Goal: Communication & Community: Participate in discussion

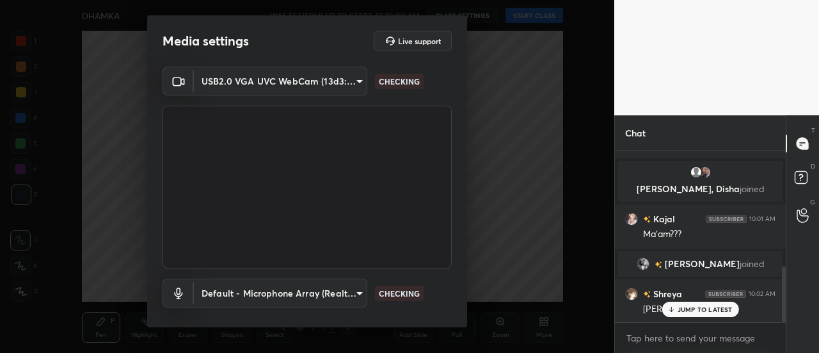
scroll to position [361, 0]
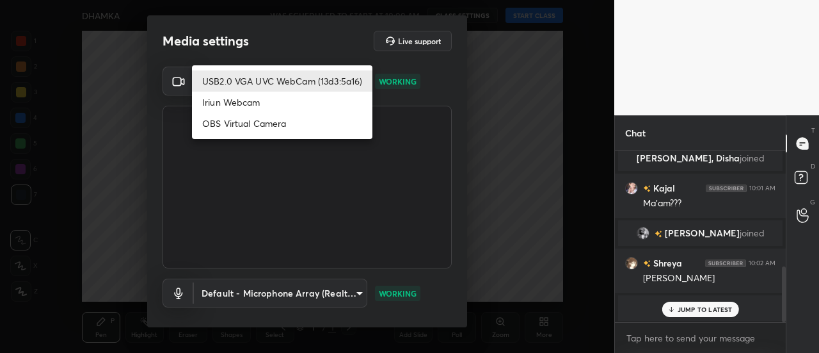
click at [303, 79] on body "1 2 3 4 5 6 7 C X Z C X Z E E Erase all H H DHAMKA WAS SCHEDULED TO START AT 10…" at bounding box center [409, 176] width 819 height 353
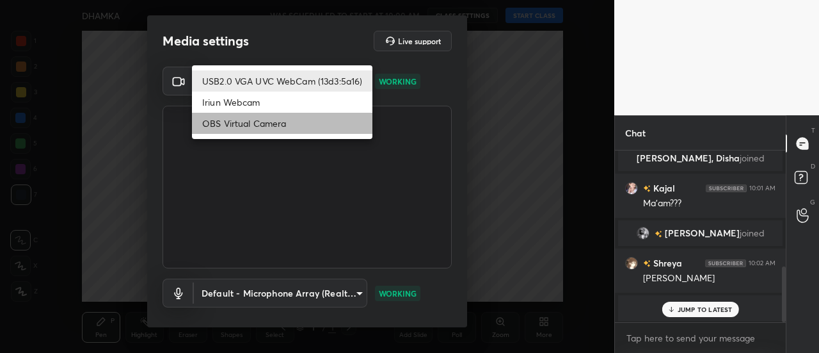
click at [258, 120] on li "OBS Virtual Camera" at bounding box center [282, 123] width 180 height 21
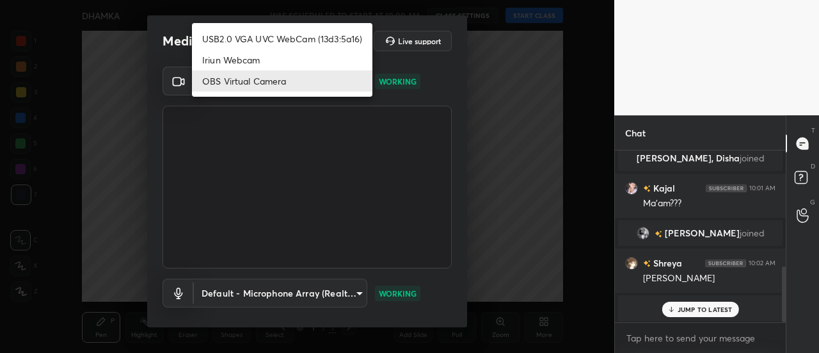
click at [283, 78] on body "1 2 3 4 5 6 7 C X Z C X Z E E Erase all H H DHAMKA WAS SCHEDULED TO START AT 10…" at bounding box center [409, 176] width 819 height 353
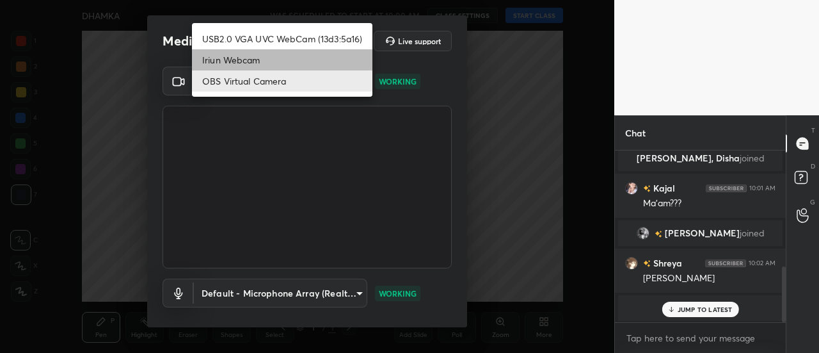
click at [255, 49] on li "Iriun Webcam" at bounding box center [282, 59] width 180 height 21
type input "53560dd41061576c157dcaa2a50b90500bdd9e38622ae72da8be77d3c399f59f"
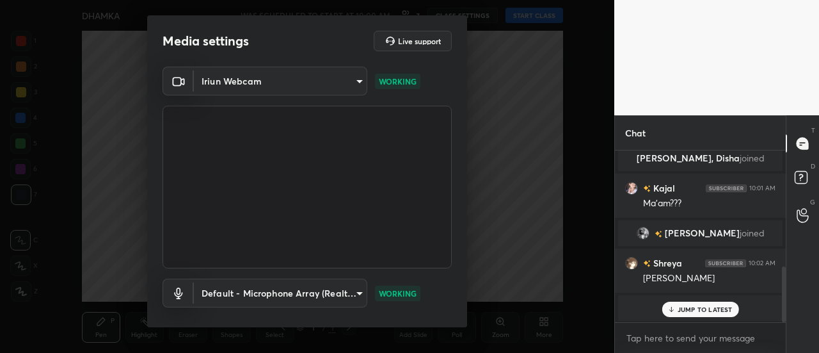
scroll to position [67, 0]
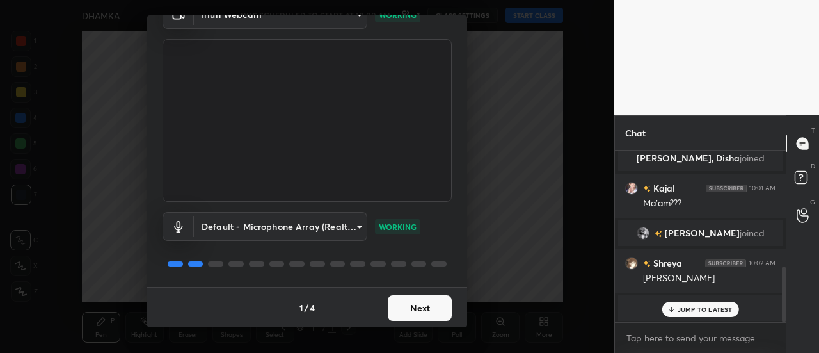
click at [404, 310] on button "Next" at bounding box center [420, 308] width 64 height 26
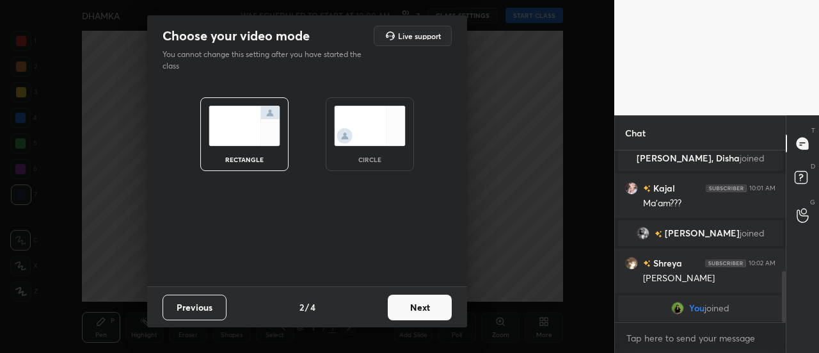
scroll to position [406, 0]
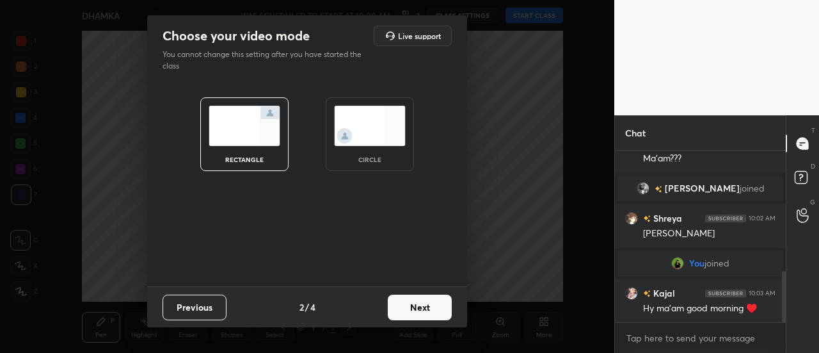
click at [397, 125] on img at bounding box center [370, 126] width 72 height 40
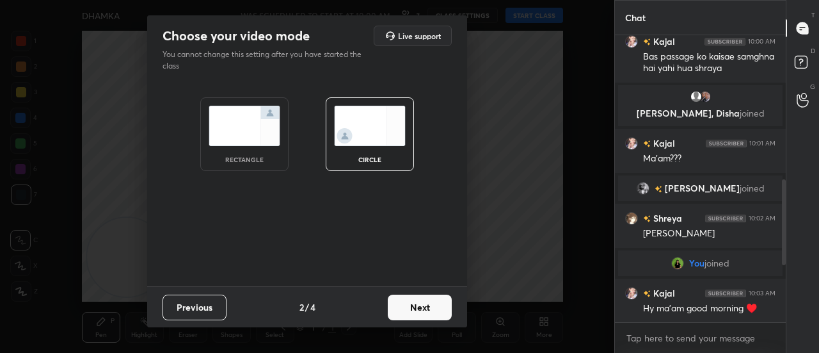
scroll to position [291, 0]
click at [401, 307] on button "Next" at bounding box center [420, 307] width 64 height 26
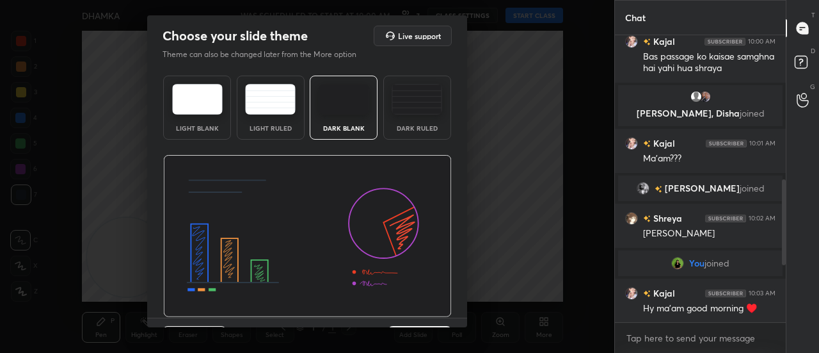
scroll to position [31, 0]
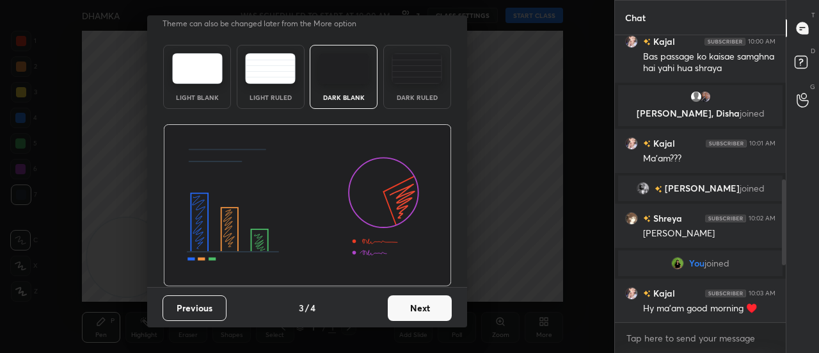
click at [413, 312] on button "Next" at bounding box center [420, 308] width 64 height 26
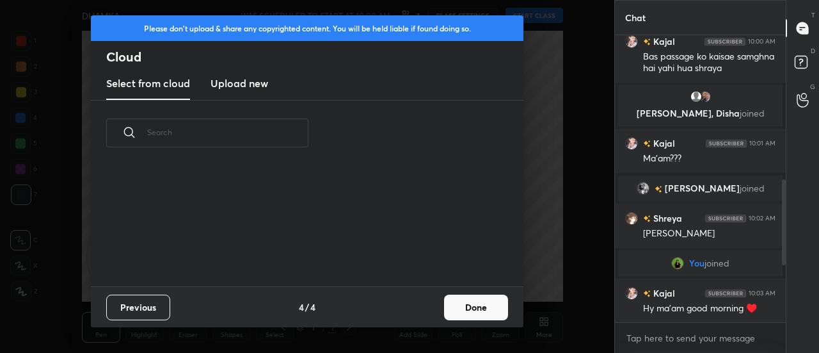
scroll to position [120, 411]
click at [461, 312] on button "Done" at bounding box center [476, 307] width 64 height 26
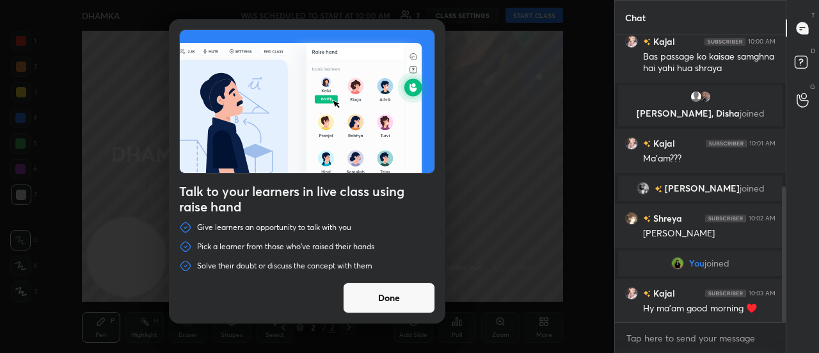
scroll to position [321, 0]
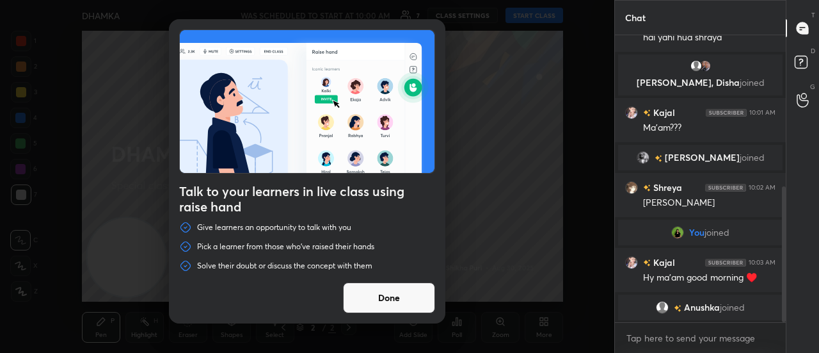
click at [374, 310] on button "Done" at bounding box center [389, 297] width 92 height 31
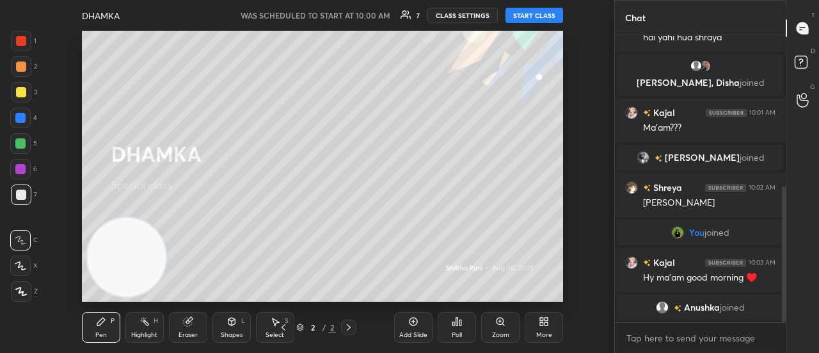
click at [547, 14] on button "START CLASS" at bounding box center [535, 15] width 58 height 15
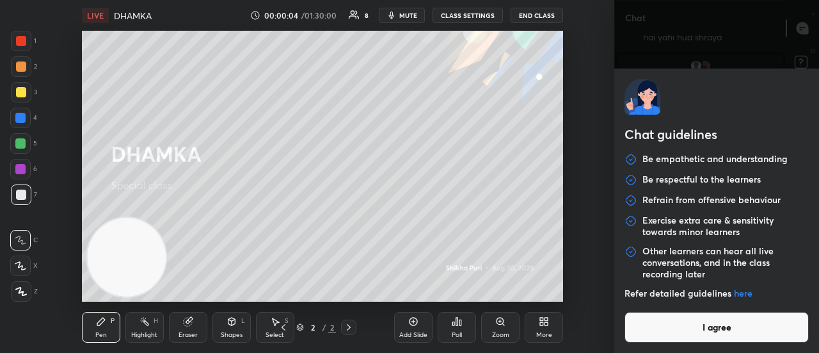
click at [687, 337] on body "1 2 3 4 5 6 7 C X Z C X Z E E Erase all H H LIVE DHAMKA 00:00:04 / 01:30:00 8 m…" at bounding box center [409, 176] width 819 height 353
click at [699, 331] on button "I agree" at bounding box center [717, 327] width 184 height 31
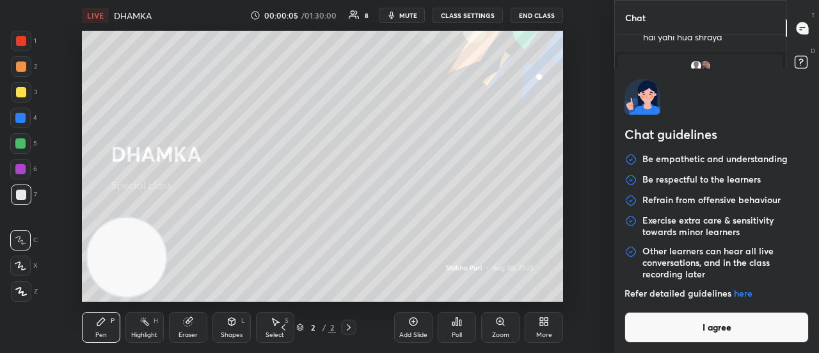
type textarea "x"
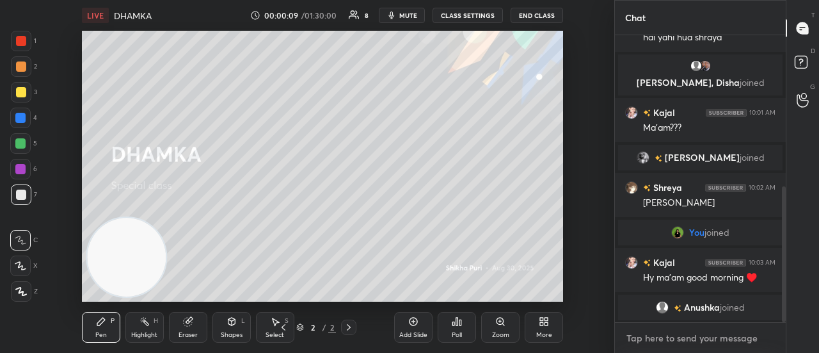
type textarea "i"
type textarea "x"
type textarea "i"
type textarea "x"
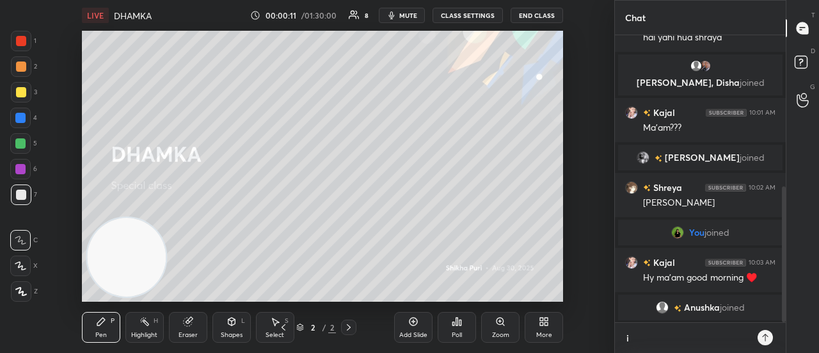
type textarea "i"
type textarea "x"
type textarea "O"
type textarea "x"
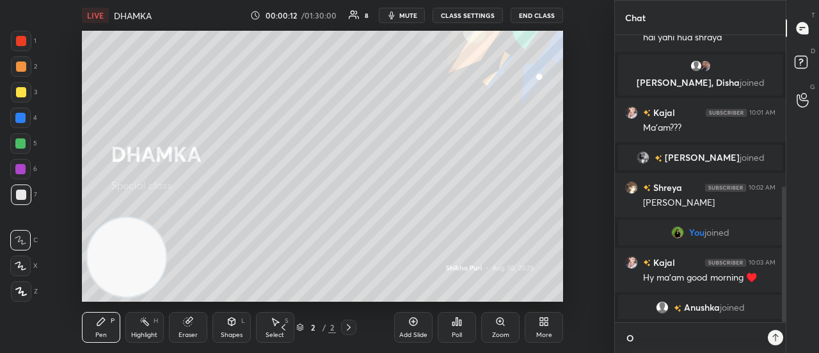
scroll to position [0, 0]
type textarea "x"
type textarea "I"
type textarea "x"
type textarea "I"
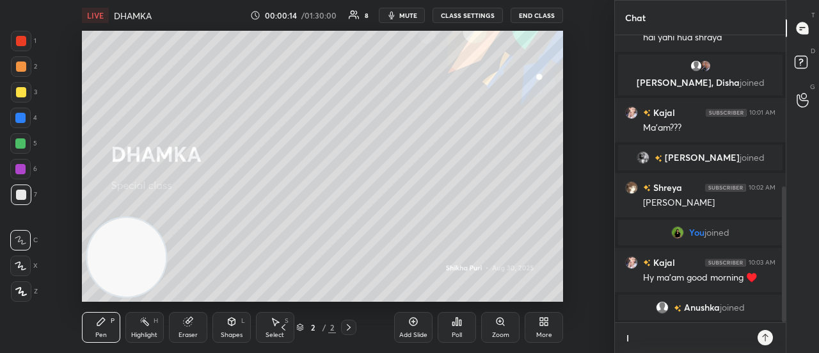
type textarea "x"
type textarea "I A"
type textarea "x"
type textarea "I AM"
type textarea "x"
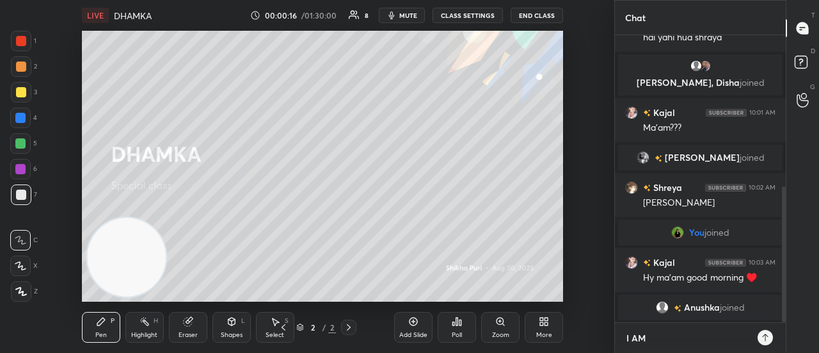
type textarea "I A"
type textarea "x"
type textarea "I"
type textarea "x"
type textarea "I"
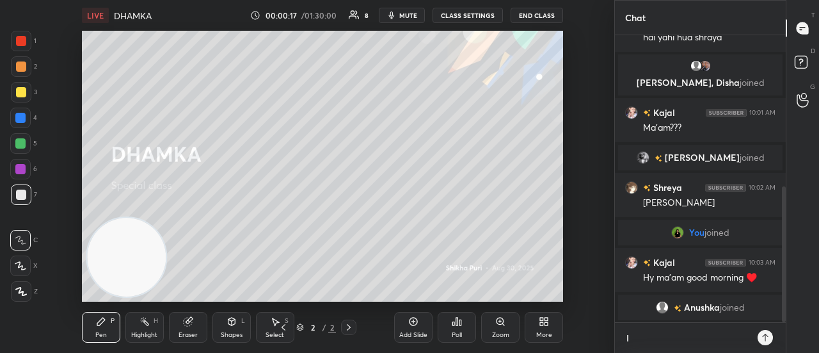
type textarea "x"
type textarea "A"
type textarea "x"
type textarea "AP"
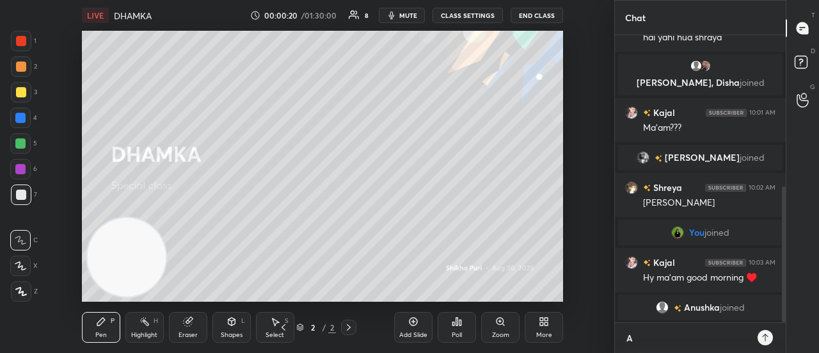
type textarea "x"
type textarea "APO"
type textarea "x"
type textarea "APOL"
type textarea "x"
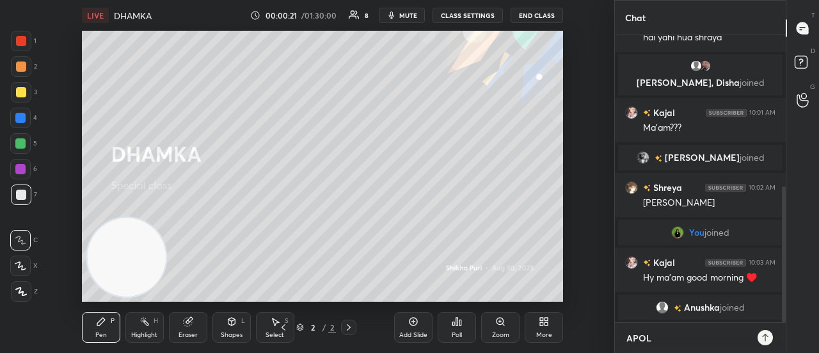
type textarea "APOLO"
type textarea "x"
type textarea "APOLOG"
type textarea "x"
type textarea "APOLOGI"
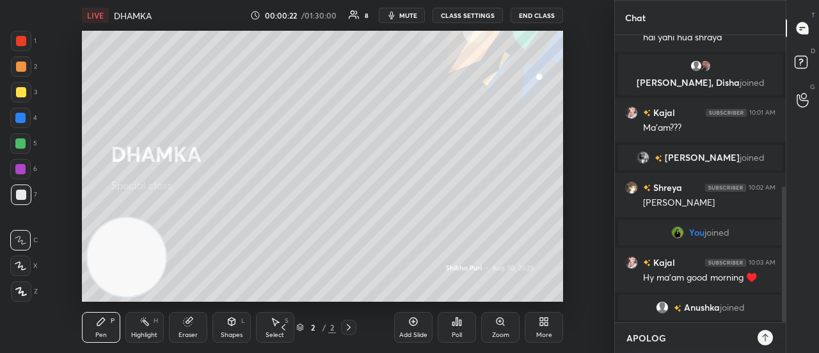
type textarea "x"
type textarea "APOLOGIE"
type textarea "x"
type textarea "APOLOGIES"
type textarea "x"
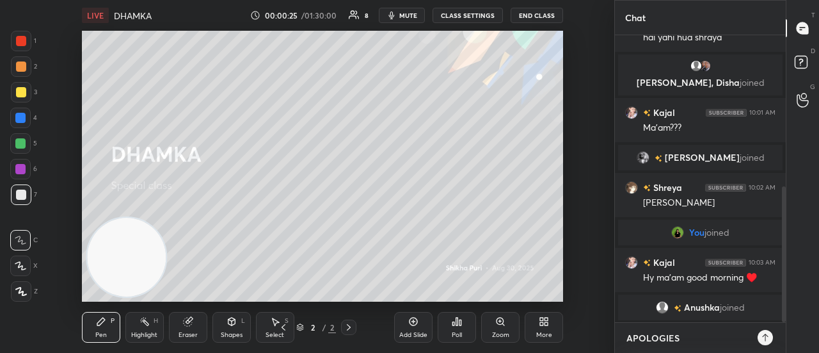
type textarea "APOLOGIES,"
type textarea "x"
type textarea "APOLOGIES,E"
type textarea "x"
type textarea "APOLOGIES,EV"
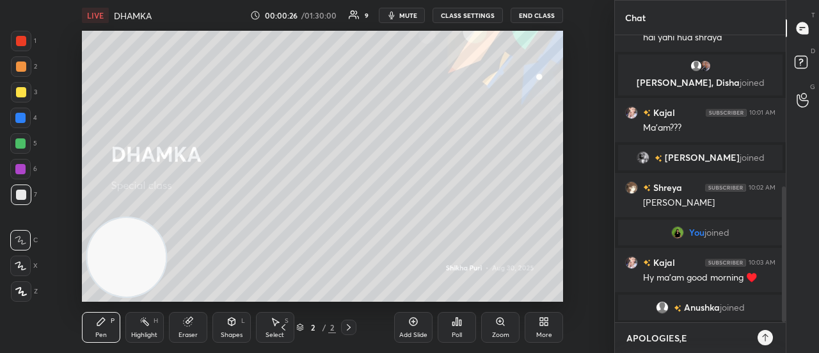
type textarea "x"
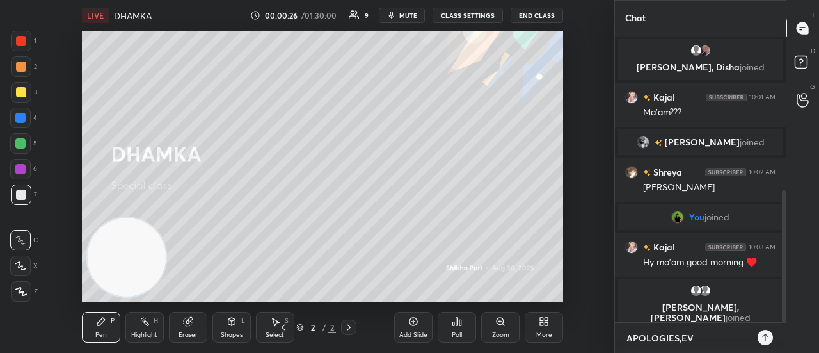
type textarea "APOLOGIES,EVE"
type textarea "x"
type textarea "APOLOGIES,EVER"
type textarea "x"
type textarea "APOLOGIES,EVERY"
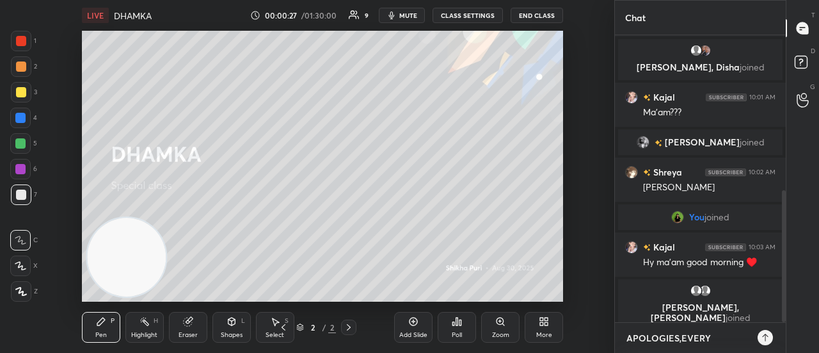
type textarea "x"
type textarea "APOLOGIES,EVERYO"
type textarea "x"
type textarea "APOLOGIES,EVERYON"
type textarea "x"
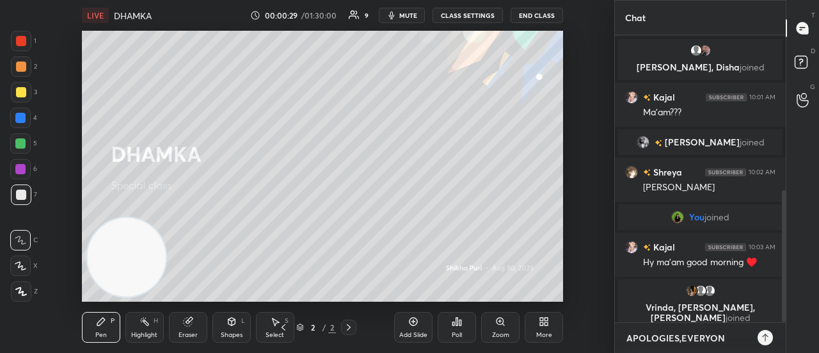
type textarea "APOLOGIES,EVERYONE"
type textarea "x"
type textarea "APOLOGIES,EVERYONE."
type textarea "x"
type textarea "APOLOGIES,EVERYONE."
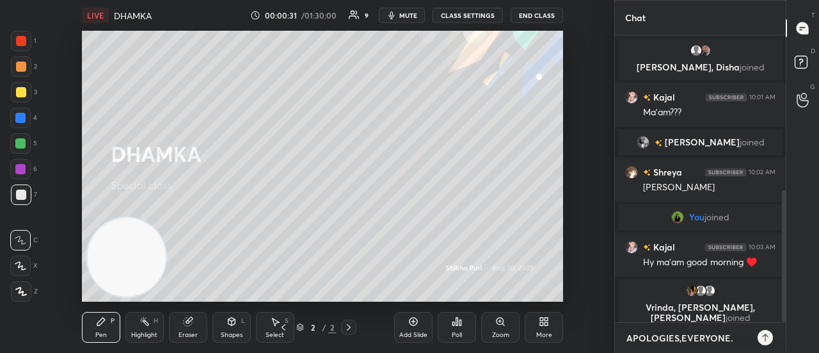
type textarea "x"
type textarea "APOLOGIES,EVERYONE. T"
type textarea "x"
type textarea "APOLOGIES,EVERYONE. TH"
type textarea "x"
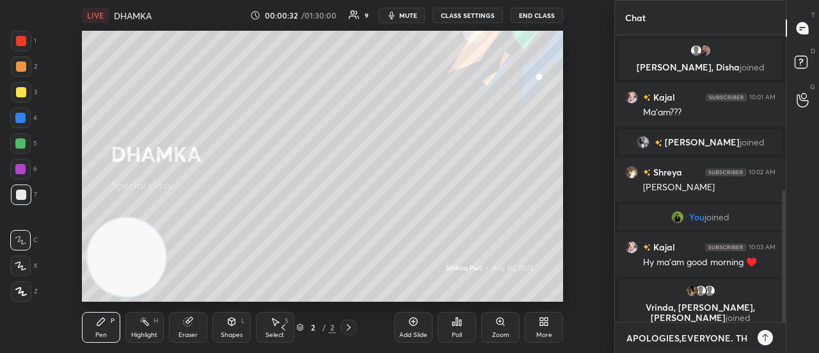
type textarea "APOLOGIES,EVERYONE. THI"
type textarea "x"
type textarea "APOLOGIES,EVERYONE. THIS"
type textarea "x"
type textarea "APOLOGIES,EVERYONE. THIS"
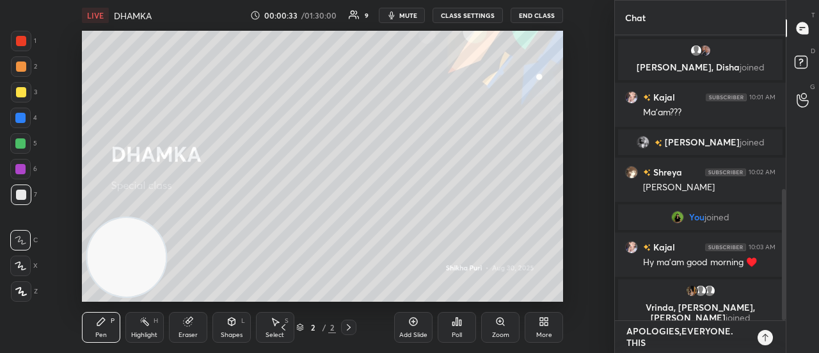
type textarea "x"
type textarea "APOLOGIES,EVERYONE. THIS C"
type textarea "x"
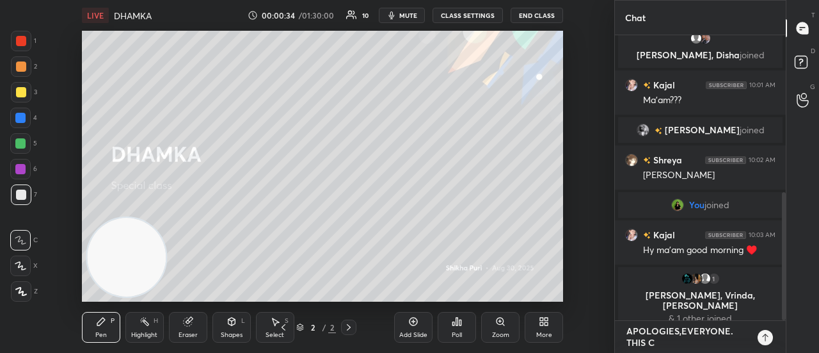
type textarea "APOLOGIES,EVERYONE. THIS CL"
type textarea "x"
type textarea "APOLOGIES,EVERYONE. THIS CLA"
type textarea "x"
type textarea "APOLOGIES,EVERYONE. THIS CLAS"
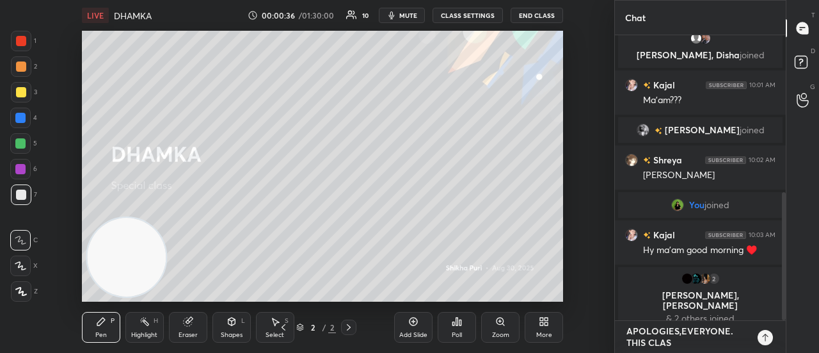
type textarea "x"
type textarea "APOLOGIES,EVERYONE. THIS CLASS"
type textarea "x"
type textarea "APOLOGIES,EVERYONE. THIS CLASS"
type textarea "x"
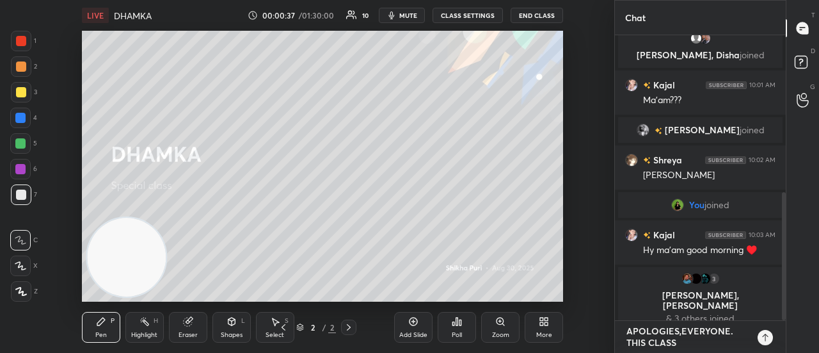
type textarea "APOLOGIES,EVERYONE. THIS CLASS I"
type textarea "x"
type textarea "APOLOGIES,EVERYONE. THIS CLASS IS"
type textarea "x"
type textarea "APOLOGIES,EVERYONE. THIS CLASS IS"
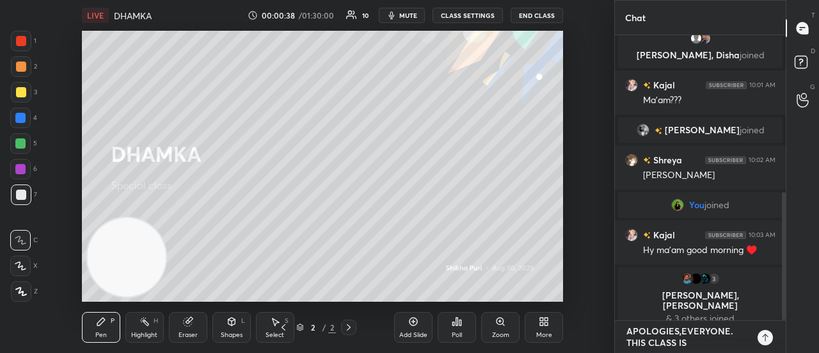
type textarea "x"
type textarea "APOLOGIES,EVERYONE. THIS CLASS IS C"
type textarea "x"
type textarea "APOLOGIES,EVERYONE. THIS CLASS IS CA"
type textarea "x"
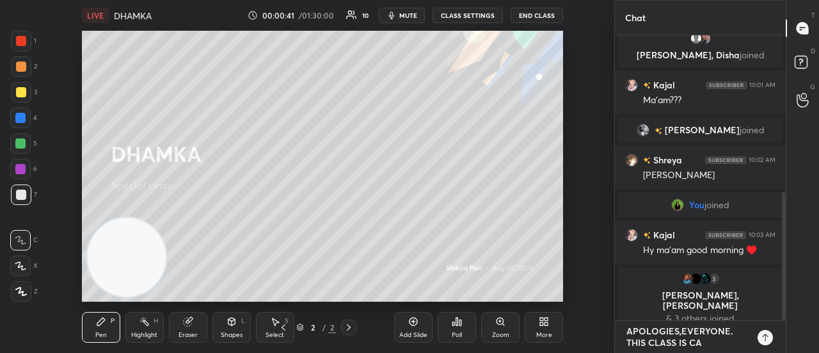
type textarea "APOLOGIES,EVERYONE. THIS CLASS IS CAN"
type textarea "x"
type textarea "APOLOGIES,EVERYONE. THIS CLASS IS CANC"
type textarea "x"
type textarea "APOLOGIES,EVERYONE. THIS CLASS IS CANCE"
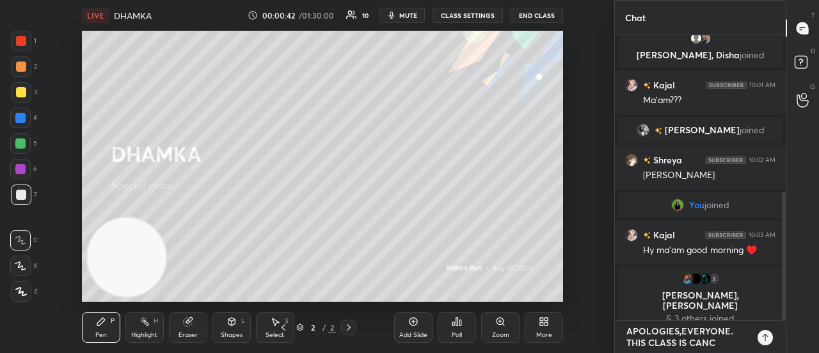
type textarea "x"
type textarea "APOLOGIES,EVERYONE. THIS CLASS IS CANCEL"
type textarea "x"
type textarea "APOLOGIES,EVERYONE. THIS CLASS IS CANCELL"
type textarea "x"
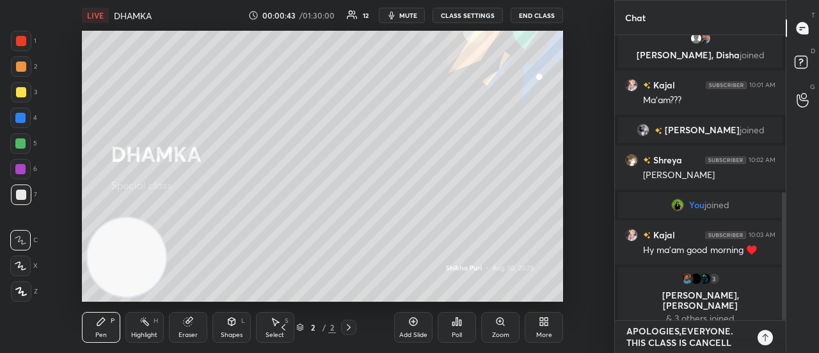
type textarea "APOLOGIES,EVERYONE. THIS CLASS IS CANCELLE"
type textarea "x"
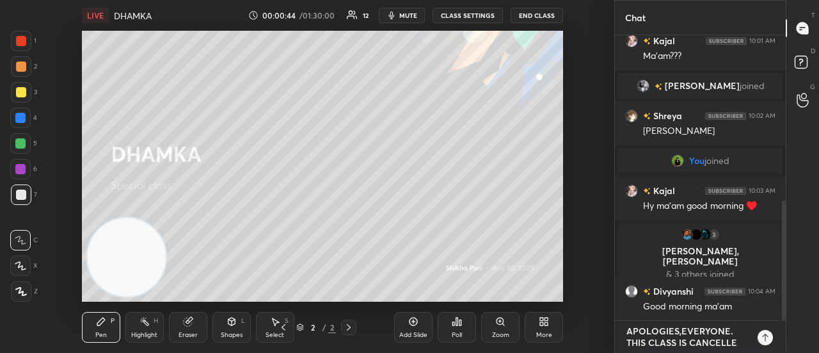
type textarea "APOLOGIES,EVERYONE. THIS CLASS IS CANCELLED"
type textarea "x"
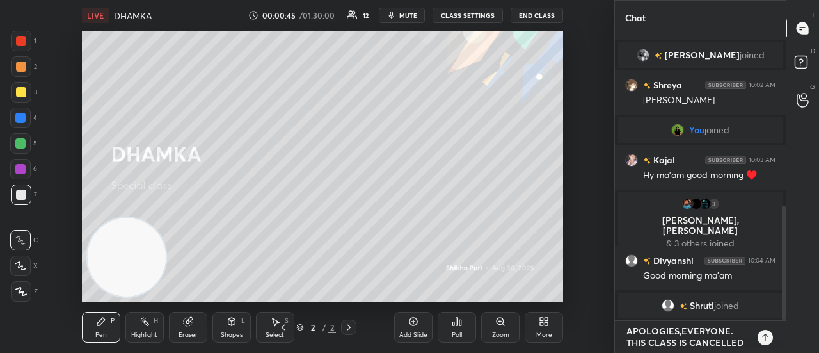
type textarea "APOLOGIES,EVERYONE. THIS CLASS IS CANCELLED,"
type textarea "x"
type textarea "APOLOGIES,EVERYONE. THIS CLASS IS CANCELLED,A"
type textarea "x"
type textarea "APOLOGIES,EVERYONE. THIS CLASS IS CANCELLED,AS"
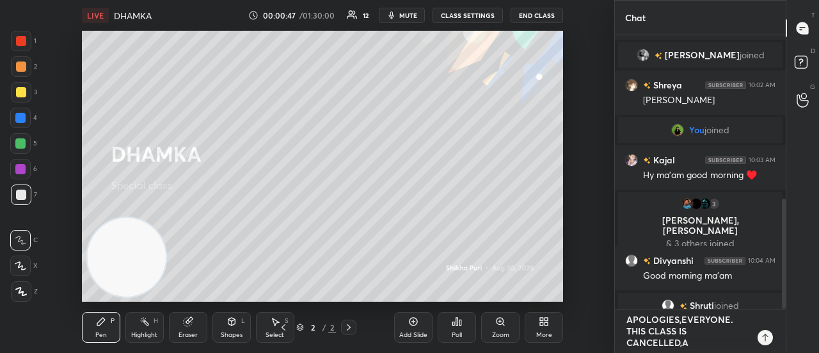
type textarea "x"
type textarea "APOLOGIES,EVERYONE. THIS CLASS IS CANCELLED,AS"
type textarea "x"
type textarea "APOLOGIES,EVERYONE. THIS CLASS IS CANCELLED,AS I"
type textarea "x"
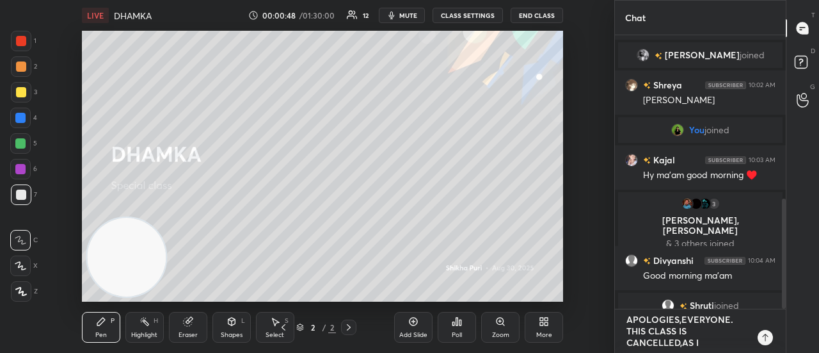
type textarea "APOLOGIES,EVERYONE. THIS CLASS IS CANCELLED,AS IT"
type textarea "x"
type textarea "APOLOGIES,EVERYONE. THIS CLASS IS CANCELLED,AS IT"
type textarea "x"
type textarea "APOLOGIES,EVERYONE. THIS CLASS IS CANCELLED,AS IT I"
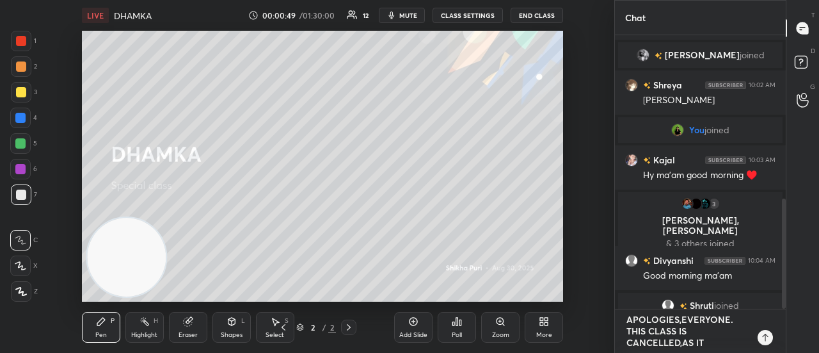
type textarea "x"
type textarea "APOLOGIES,EVERYONE. THIS CLASS IS CANCELLED,AS IT IS"
type textarea "x"
type textarea "APOLOGIES,EVERYONE. THIS CLASS IS CANCELLED,AS IT IS"
type textarea "x"
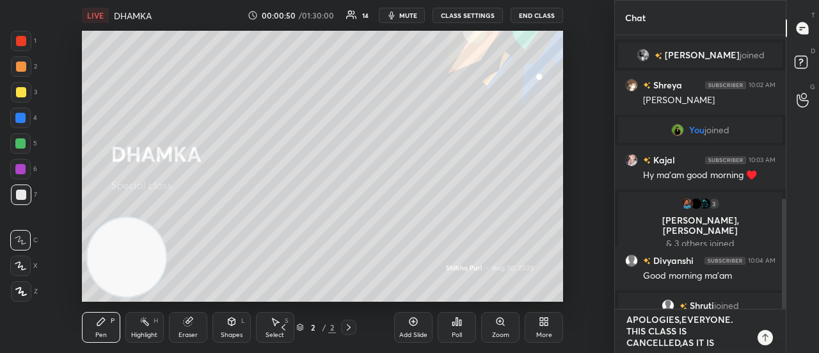
type textarea "APOLOGIES,EVERYONE. THIS CLASS IS CANCELLED,AS IT IS A"
type textarea "x"
type textarea "APOLOGIES,EVERYONE. THIS CLASS IS CANCELLED,AS IT IS AP"
type textarea "x"
type textarea "APOLOGIES,EVERYONE. THIS CLASS IS CANCELLED,AS IT IS APP"
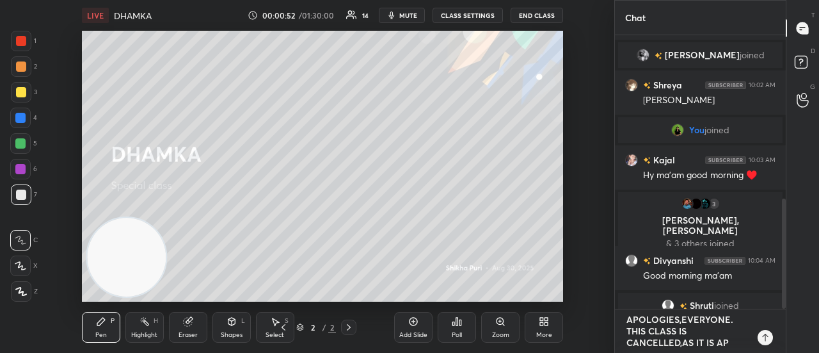
type textarea "x"
type textarea "APOLOGIES,EVERYONE. THIS CLASS IS CANCELLED,AS IT IS APPO"
type textarea "x"
type textarea "APOLOGIES,EVERYONE. THIS CLASS IS CANCELLED,AS IT IS APPOS"
type textarea "x"
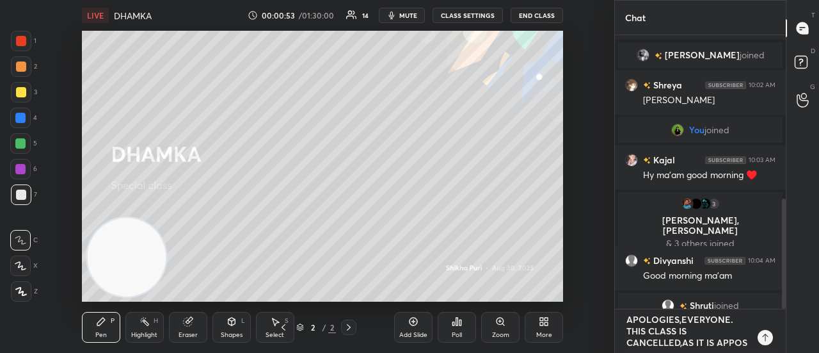
type textarea "APOLOGIES,EVERYONE. THIS CLASS IS CANCELLED,AS IT IS APPOSI"
type textarea "x"
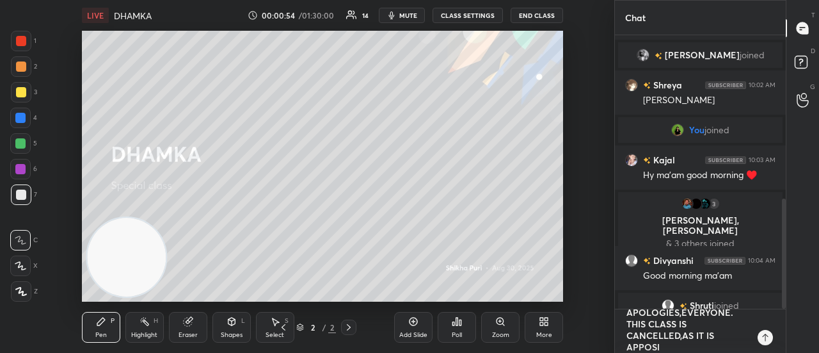
type textarea "APOLOGIES,EVERYONE. THIS CLASS IS CANCELLED,AS IT IS APPOSIM"
type textarea "x"
type textarea "APOLOGIES,EVERYONE. THIS CLASS IS CANCELLED,AS IT IS APPOSI"
type textarea "x"
type textarea "APOLOGIES,EVERYONE. THIS CLASS IS CANCELLED,AS IT IS APPOSIN"
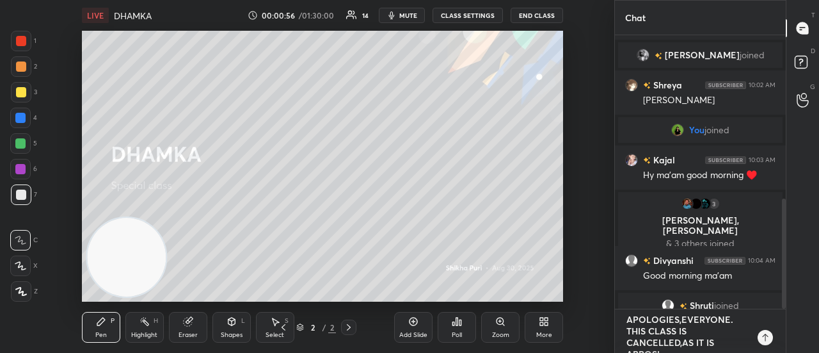
type textarea "x"
type textarea "APOLOGIES,EVERYONE. THIS CLASS IS CANCELLED,AS IT IS APPOSI"
type textarea "x"
type textarea "APOLOGIES,EVERYONE. THIS CLASS IS CANCELLED,AS IT IS APPOS"
type textarea "x"
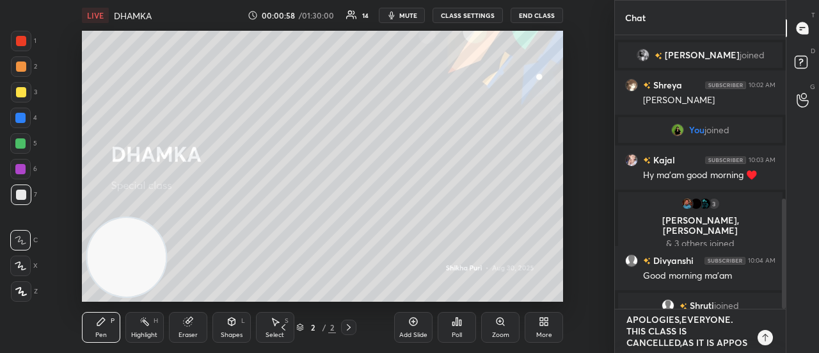
type textarea "APOLOGIES,EVERYONE. THIS CLASS IS CANCELLED,AS IT IS APPO"
type textarea "x"
type textarea "APOLOGIES,EVERYONE. THIS CLASS IS CANCELLED,AS IT IS APP"
type textarea "x"
type textarea "APOLOGIES,EVERYONE. THIS CLASS IS CANCELLED,AS IT IS AP"
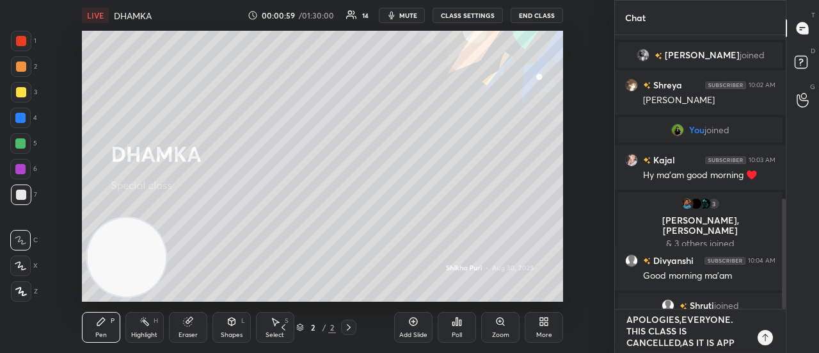
type textarea "x"
type textarea "APOLOGIES,EVERYONE. THIS CLASS IS CANCELLED,AS IT IS A"
type textarea "x"
type textarea "APOLOGIES,EVERYONE. THIS CLASS IS CANCELLED,AS IT IS"
type textarea "x"
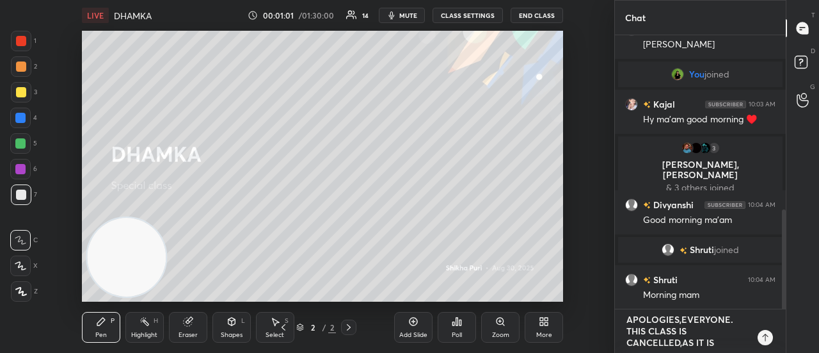
type textarea "APOLOGIES,EVERYONE. THIS CLASS IS CANCELLED,AS IT IS C"
type textarea "x"
type textarea "APOLOGIES,EVERYONE. THIS CLASS IS CANCELLED,AS IT IS CL"
type textarea "x"
type textarea "APOLOGIES,EVERYONE. THIS CLASS IS CANCELLED,AS IT IS CLA"
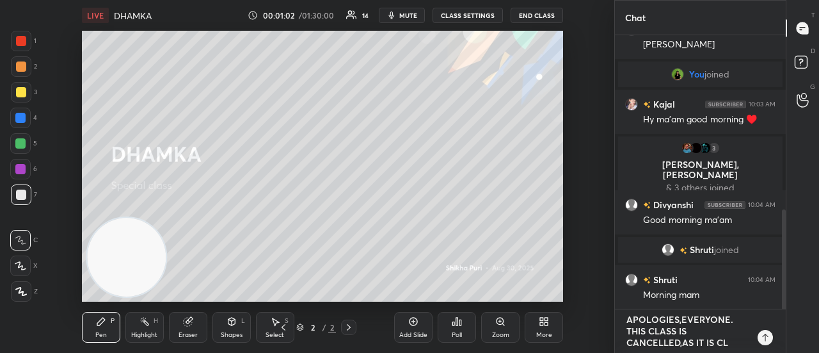
type textarea "x"
type textarea "APOLOGIES,EVERYONE. THIS CLASS IS CANCELLED,AS IT IS CLAS"
type textarea "x"
type textarea "APOLOGIES,EVERYONE. THIS CLASS IS CANCELLED,AS IT IS CLASH"
type textarea "x"
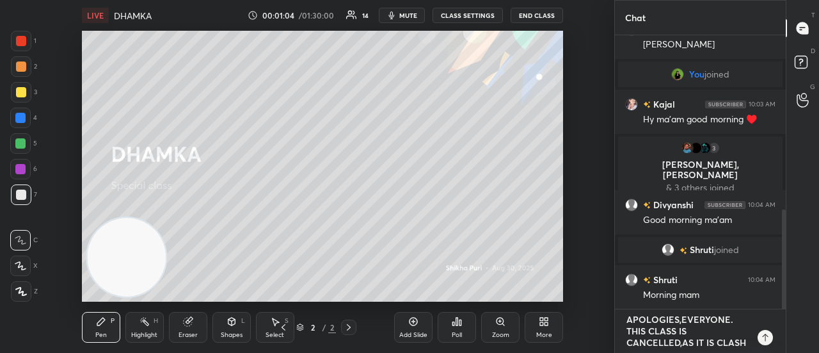
type textarea "APOLOGIES,EVERYONE. THIS CLASS IS CANCELLED,AS IT IS CLASHI"
type textarea "x"
type textarea "APOLOGIES,EVERYONE. THIS CLASS IS CANCELLED,AS IT IS CLASHIN"
type textarea "x"
type textarea "APOLOGIES,EVERYONE. THIS CLASS IS CANCELLED,AS IT IS CLASHING"
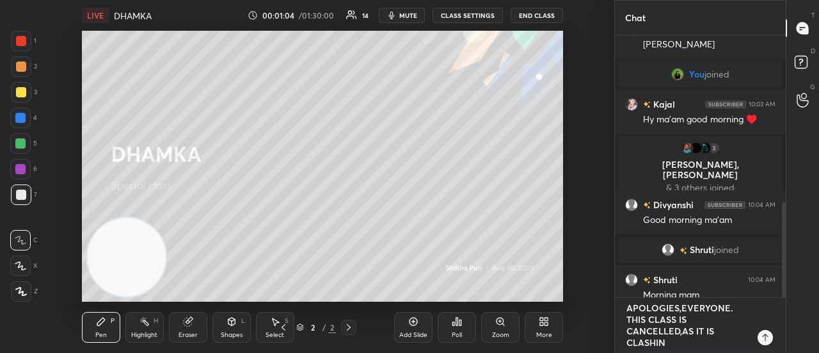
type textarea "x"
type textarea "APOLOGIES,EVERYONE. THIS CLASS IS CANCELLED,AS IT IS CLASHING"
type textarea "x"
type textarea "APOLOGIES,EVERYONE. THIS CLASS IS CANCELLED,AS IT IS CLASHING W"
type textarea "x"
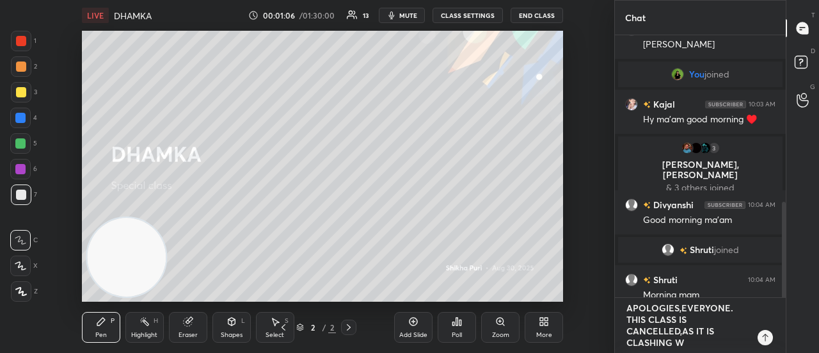
type textarea "APOLOGIES,EVERYONE. THIS CLASS IS CANCELLED,AS IT IS CLASHING WI"
type textarea "x"
type textarea "APOLOGIES,EVERYONE. THIS CLASS IS CANCELLED,AS IT IS CLASHING WIT"
type textarea "x"
type textarea "APOLOGIES,EVERYONE. THIS CLASS IS CANCELLED,AS IT IS CLASHING WITH"
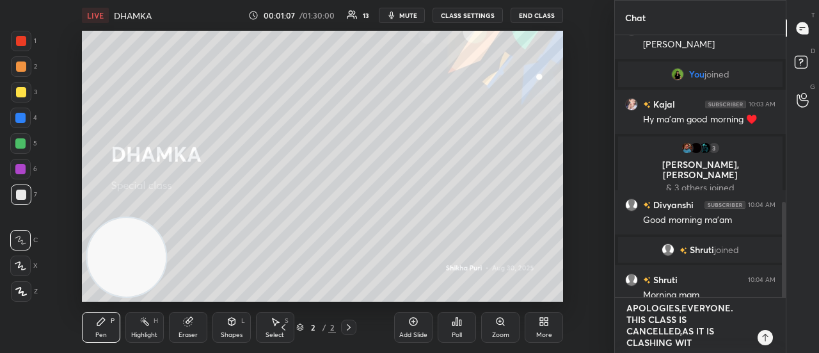
type textarea "x"
type textarea "APOLOGIES,EVERYONE. THIS CLASS IS CANCELLED,AS IT IS CLASHING WITH"
type textarea "x"
type textarea "APOLOGIES,EVERYONE. THIS CLASS IS CANCELLED,AS IT IS CLASHING WITH S"
type textarea "x"
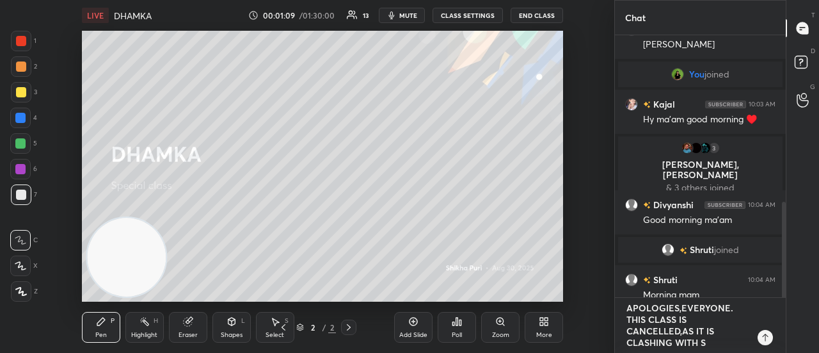
type textarea "APOLOGIES,EVERYONE. THIS CLASS IS CANCELLED,AS IT IS CLASHING WITH SI"
type textarea "x"
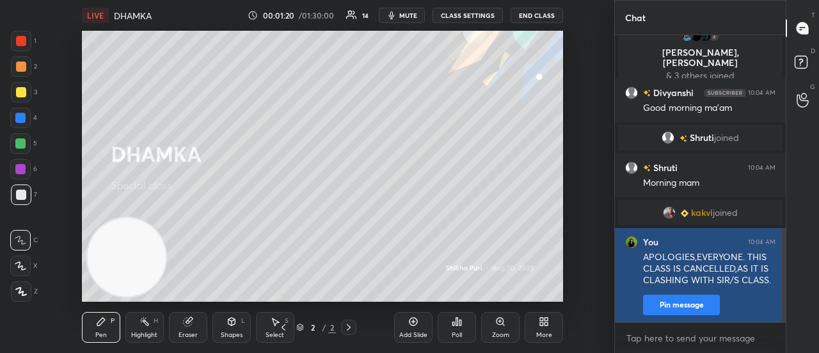
click at [699, 310] on button "Pin message" at bounding box center [681, 304] width 77 height 20
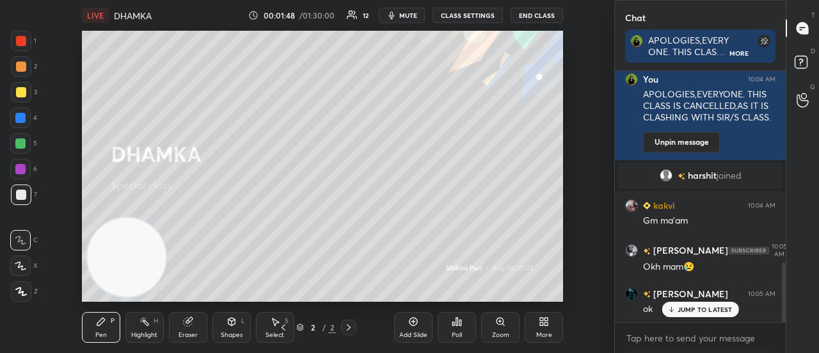
scroll to position [814, 0]
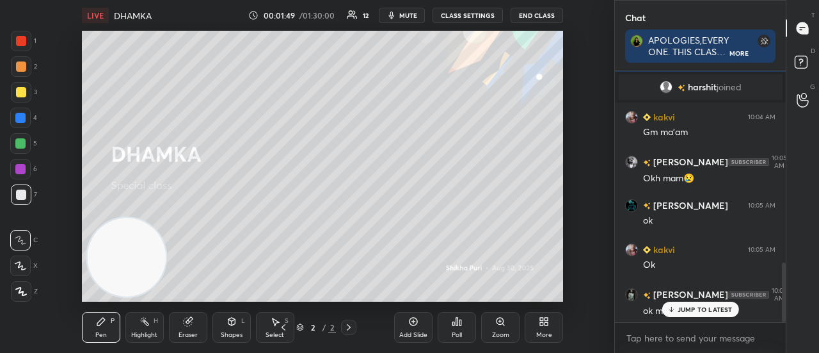
click at [711, 312] on p "JUMP TO LATEST" at bounding box center [705, 309] width 55 height 8
click at [681, 336] on textarea at bounding box center [700, 338] width 150 height 20
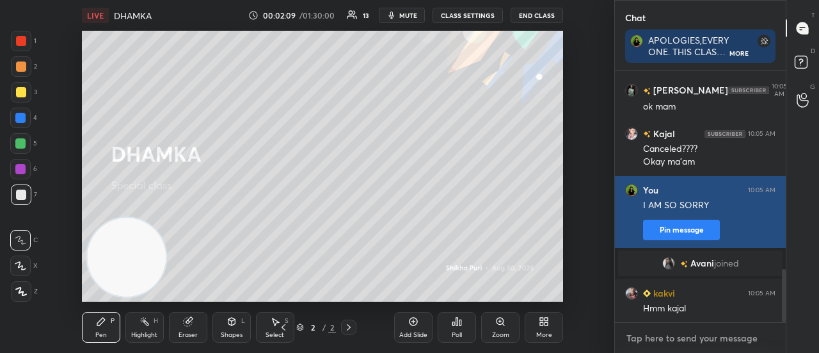
scroll to position [943, 0]
click at [745, 257] on div "[PERSON_NAME] joined" at bounding box center [700, 263] width 164 height 26
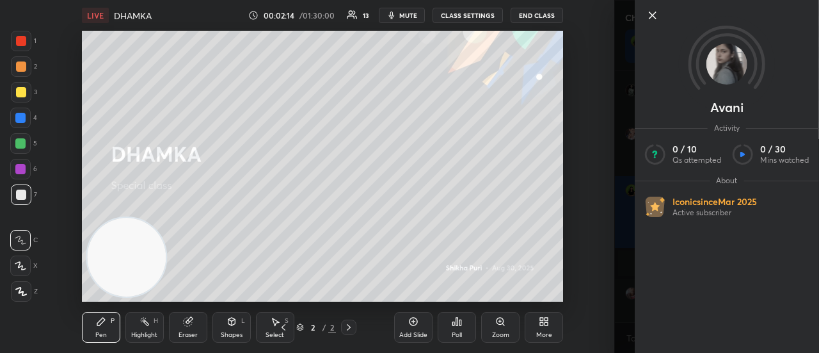
click at [401, 20] on button "mute" at bounding box center [402, 15] width 46 height 15
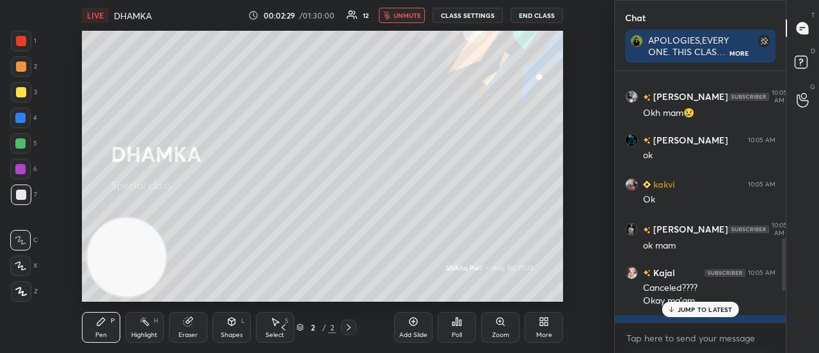
scroll to position [804, 0]
click at [704, 308] on p "1 NEW MESSAGE" at bounding box center [705, 309] width 54 height 8
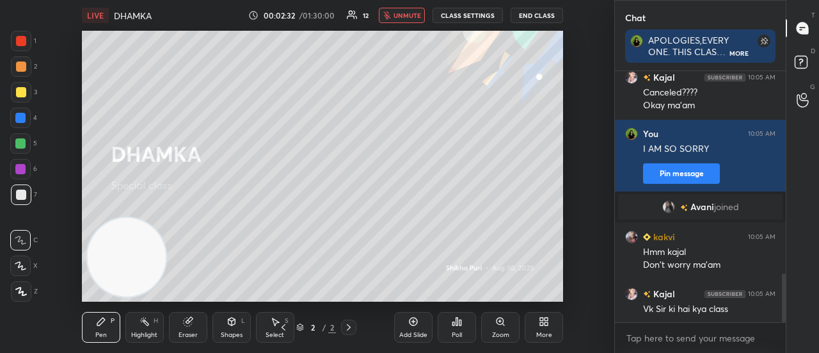
scroll to position [1044, 0]
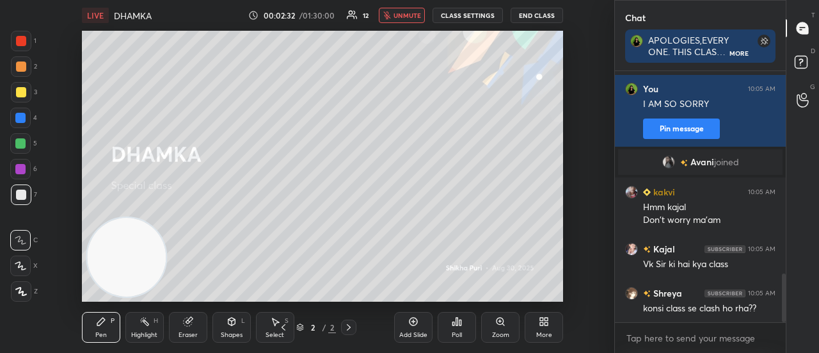
click at [690, 305] on div "konsi class se clash ho rha??" at bounding box center [709, 308] width 132 height 13
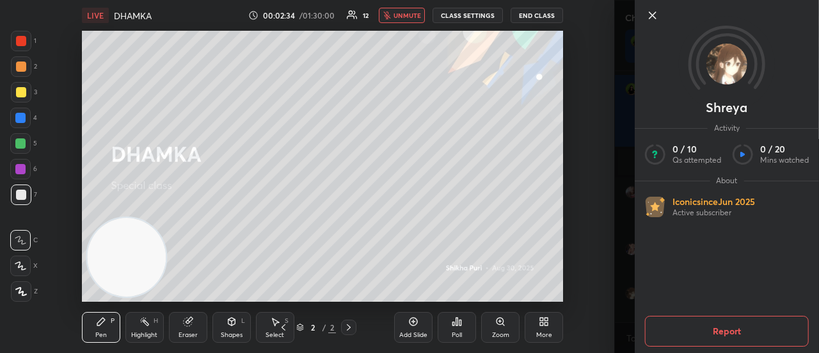
click at [651, 13] on icon at bounding box center [652, 15] width 15 height 15
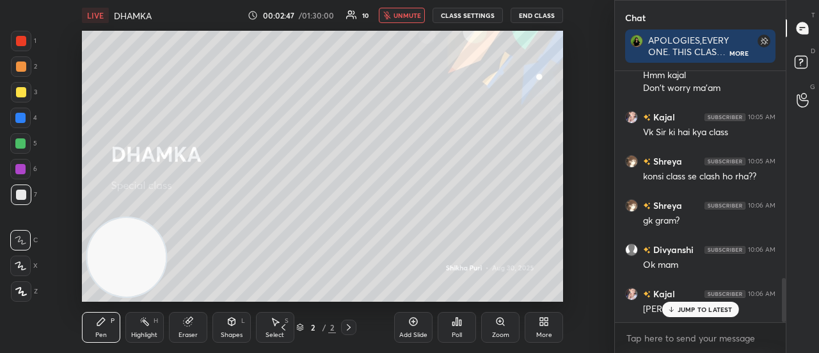
scroll to position [1221, 0]
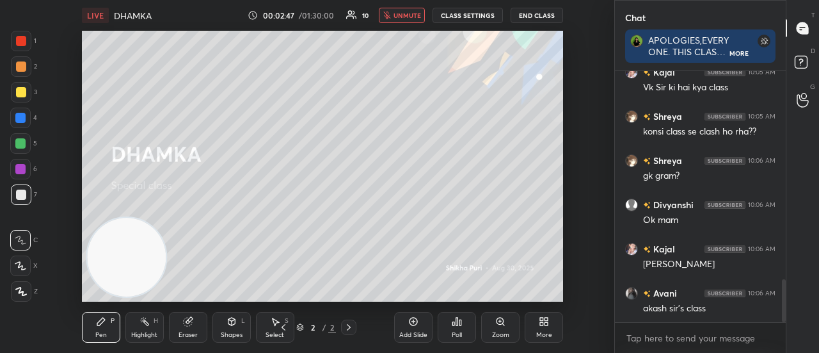
click at [692, 312] on div "akash sir's class" at bounding box center [709, 308] width 132 height 13
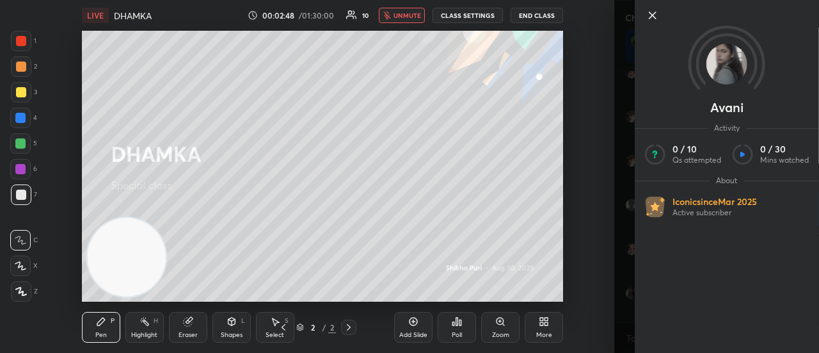
scroll to position [1264, 0]
click at [649, 14] on icon at bounding box center [652, 15] width 15 height 15
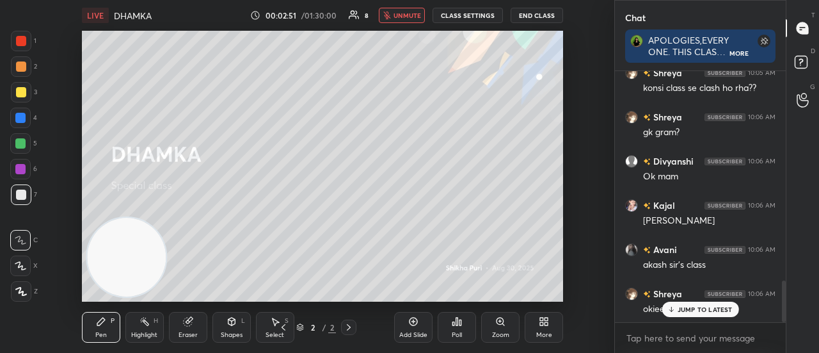
click at [694, 314] on div "JUMP TO LATEST" at bounding box center [700, 308] width 77 height 15
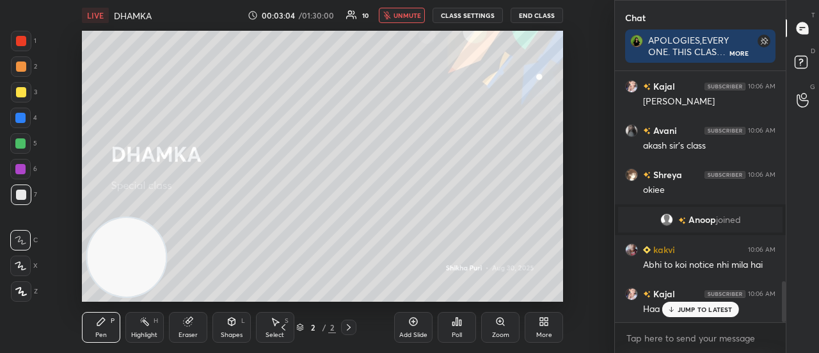
scroll to position [1284, 0]
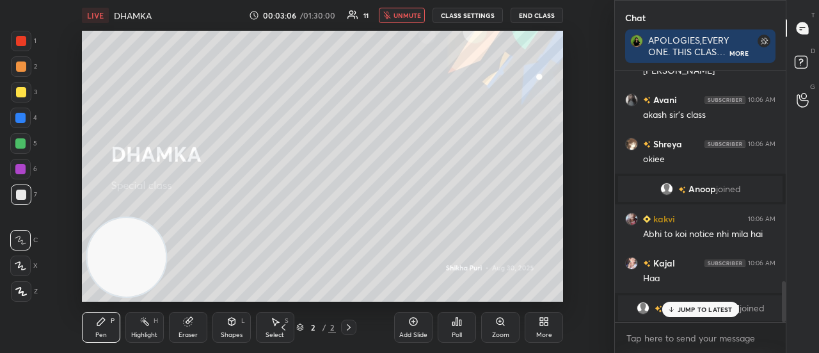
click at [700, 307] on p "JUMP TO LATEST" at bounding box center [705, 309] width 55 height 8
click at [402, 19] on span "unmute" at bounding box center [408, 15] width 28 height 9
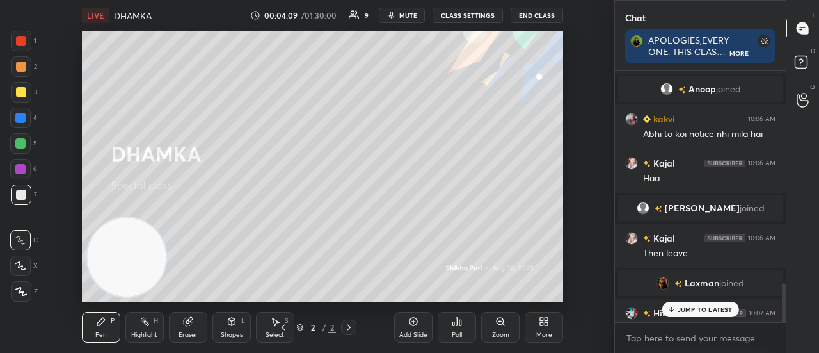
scroll to position [1378, 0]
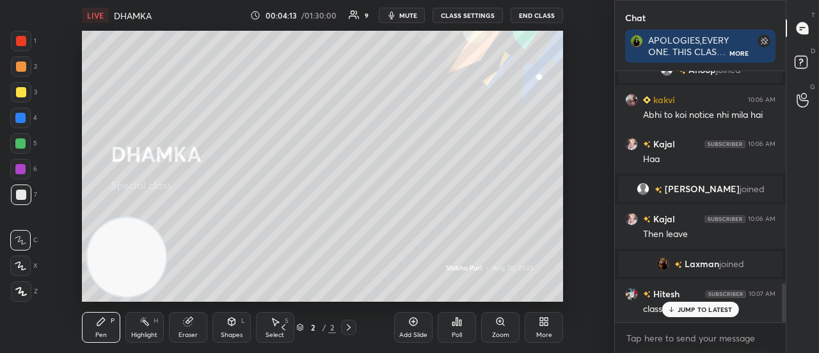
click at [404, 10] on button "mute" at bounding box center [402, 15] width 46 height 15
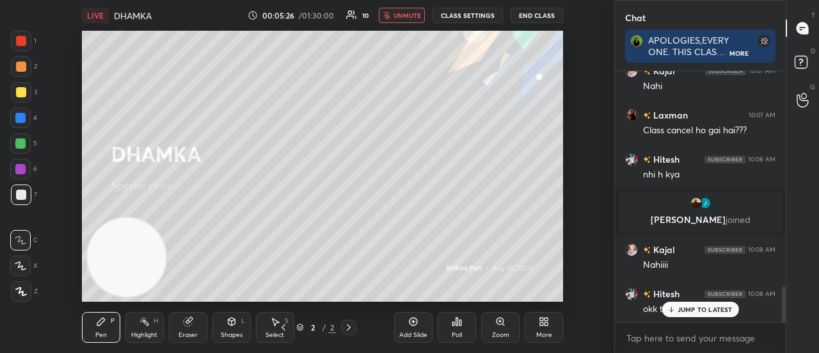
scroll to position [1565, 0]
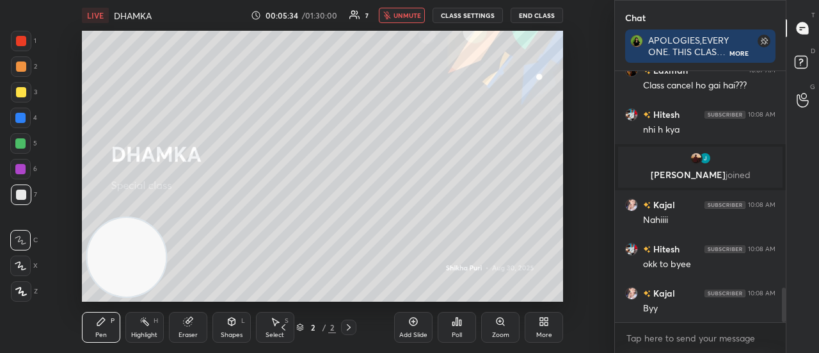
click at [404, 10] on button "unmute" at bounding box center [402, 15] width 46 height 15
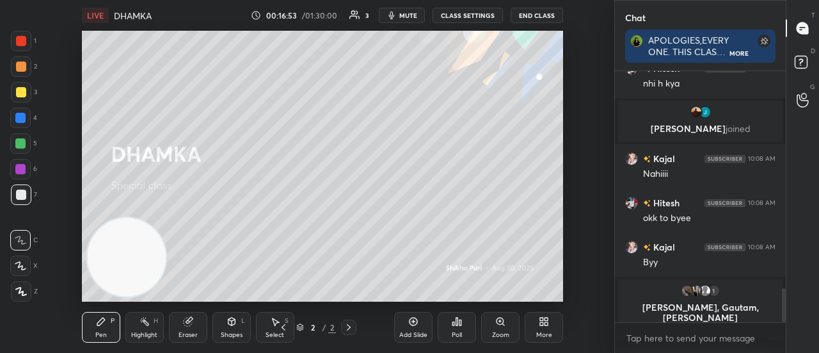
scroll to position [1622, 0]
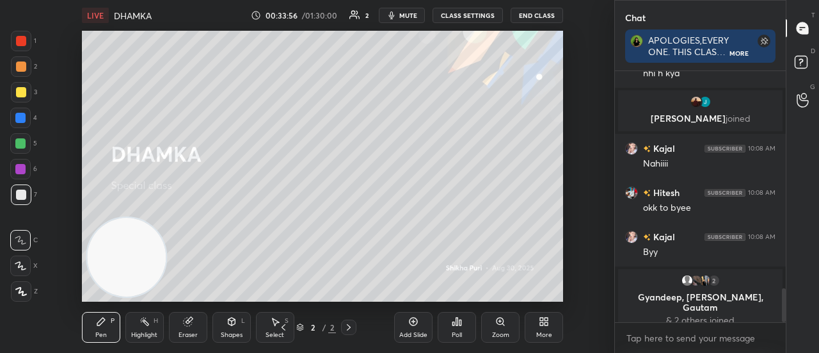
click at [539, 13] on button "End Class" at bounding box center [537, 15] width 52 height 15
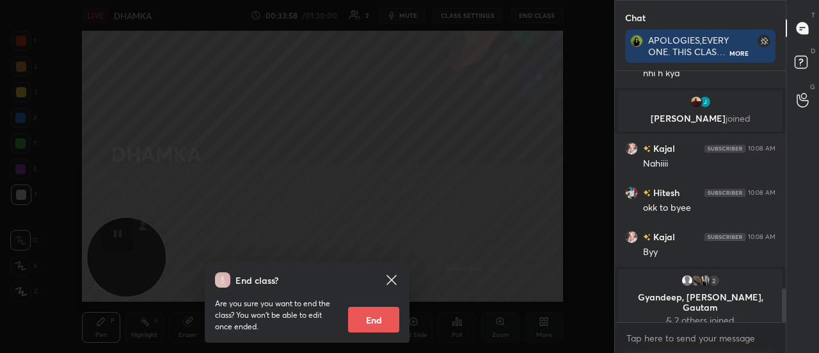
click at [375, 336] on div "End class? Are you sure you want to end the class? You won’t be able to edit on…" at bounding box center [307, 302] width 205 height 81
click at [376, 326] on button "End" at bounding box center [373, 320] width 51 height 26
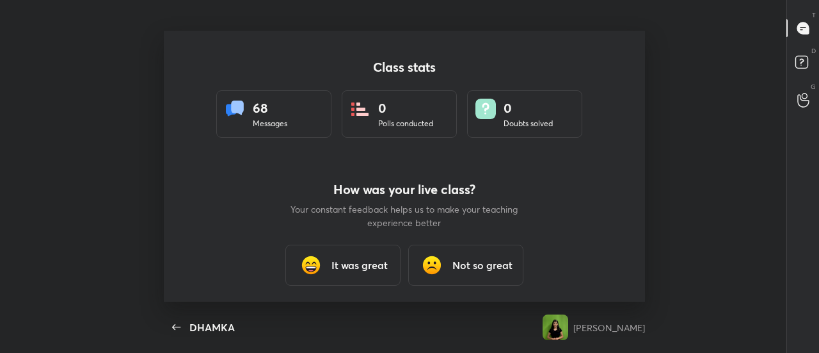
scroll to position [0, 0]
